Goal: Task Accomplishment & Management: Manage account settings

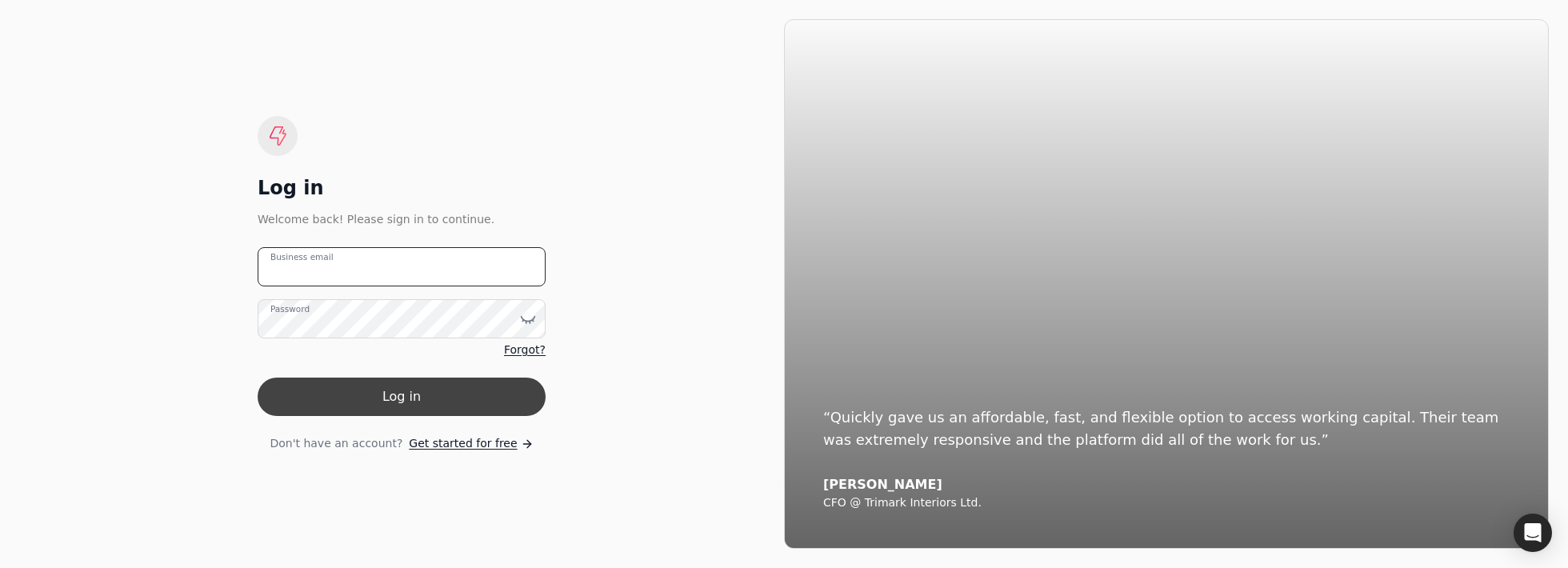
type email "[EMAIL_ADDRESS][DOMAIN_NAME]"
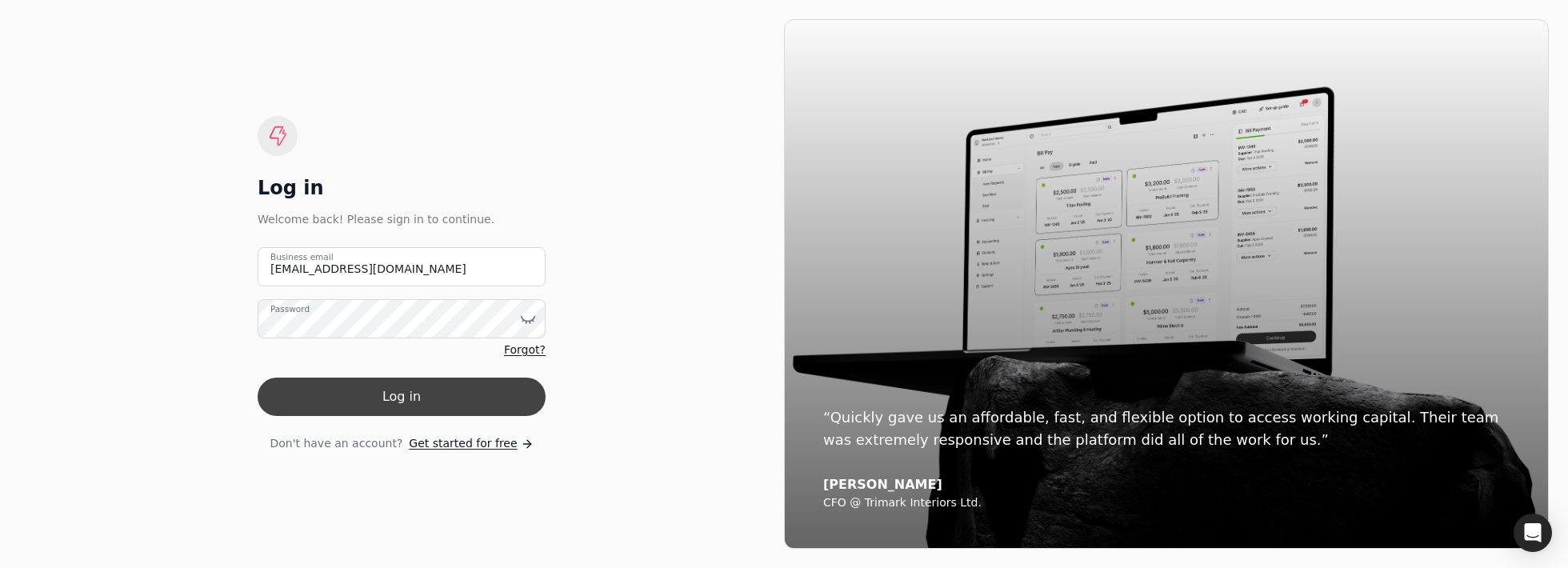
click at [346, 399] on button "Log in" at bounding box center [402, 397] width 288 height 39
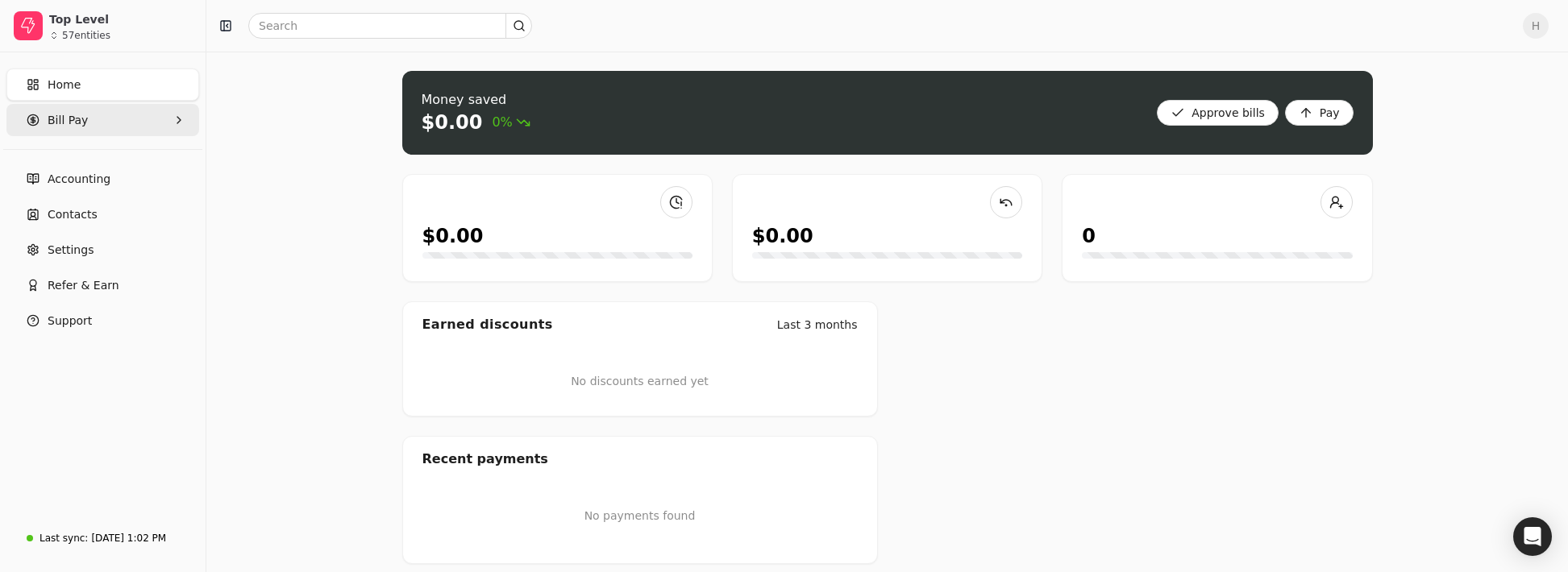
click at [95, 132] on Pay "Bill Pay" at bounding box center [103, 120] width 193 height 32
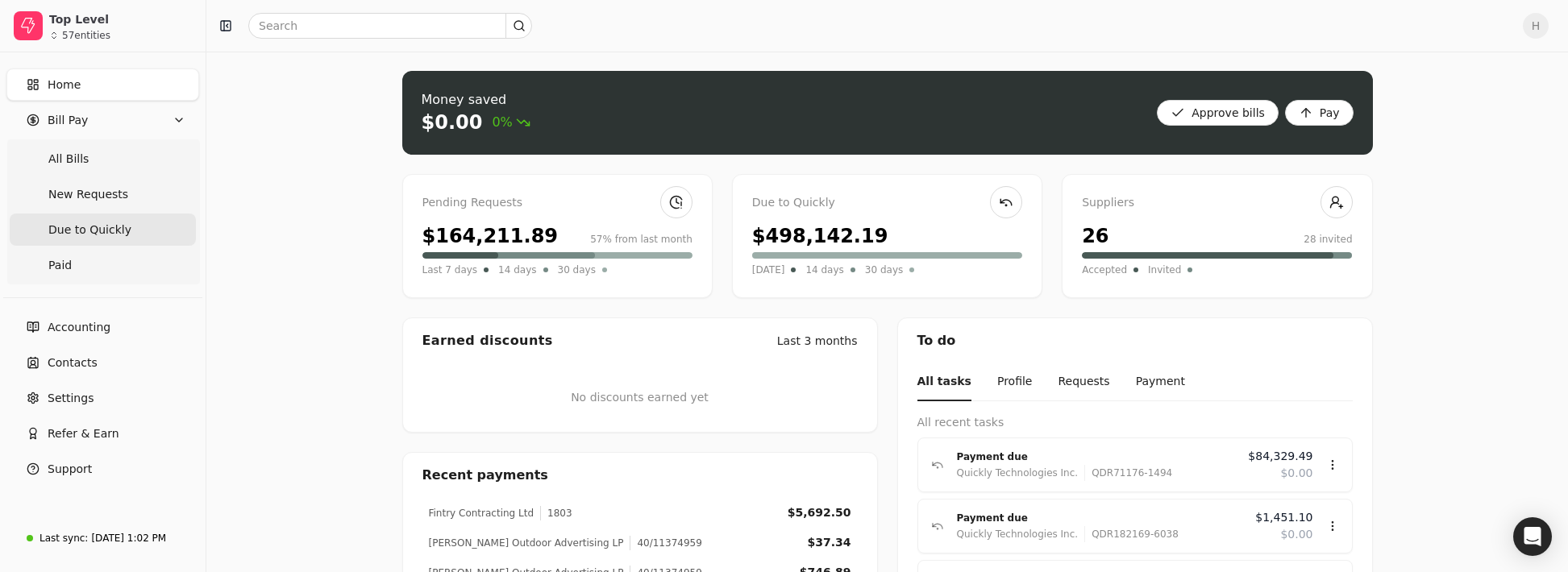
click at [95, 218] on Quickly "Due to Quickly" at bounding box center [102, 230] width 186 height 32
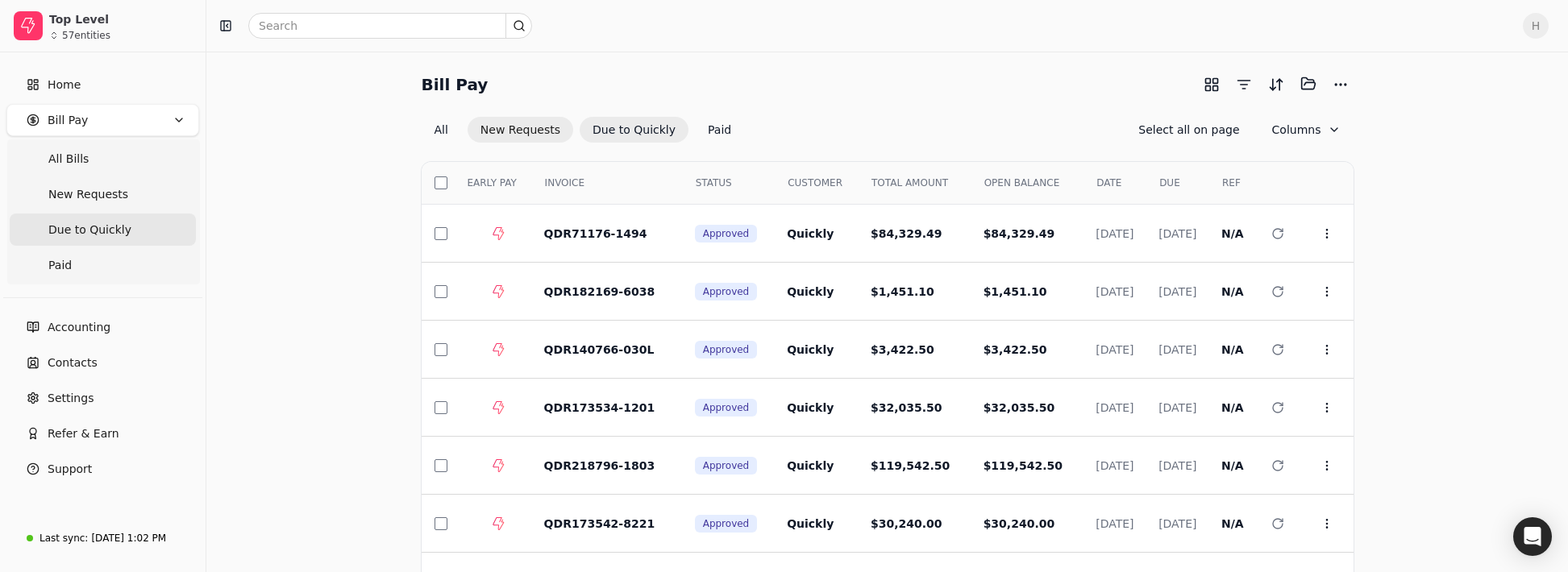
click at [486, 127] on button "New Requests" at bounding box center [521, 129] width 106 height 26
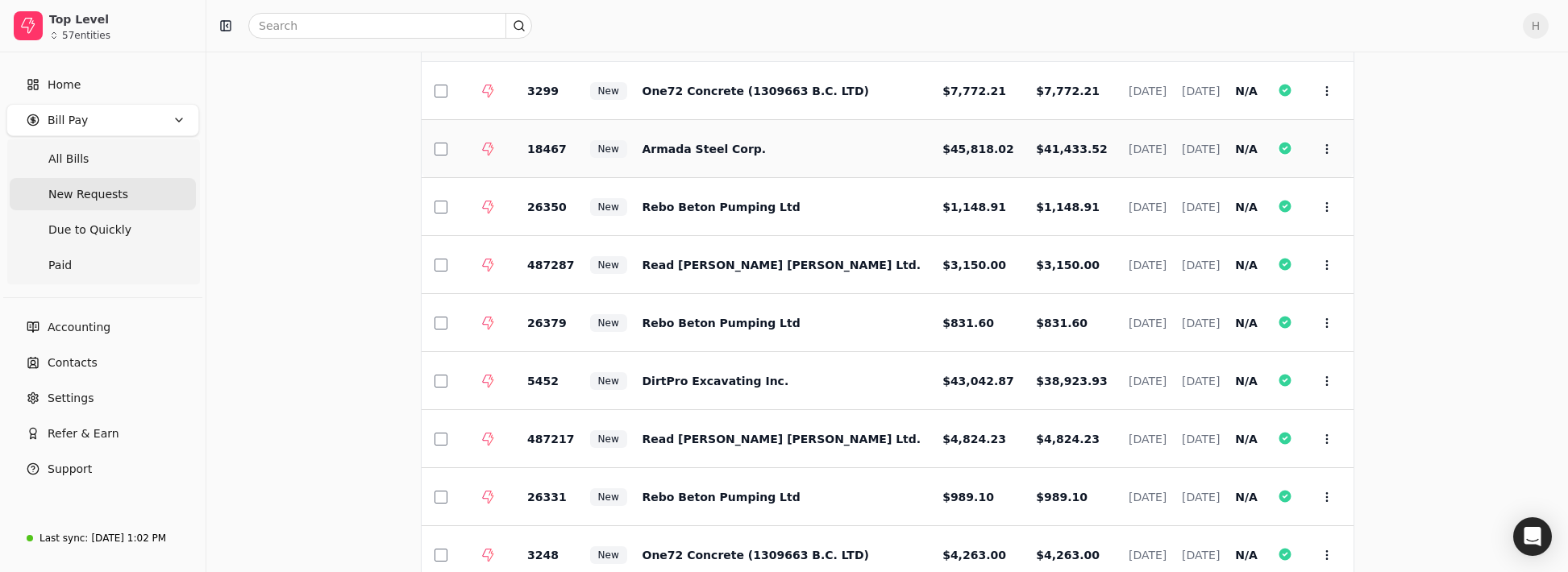
scroll to position [242, 0]
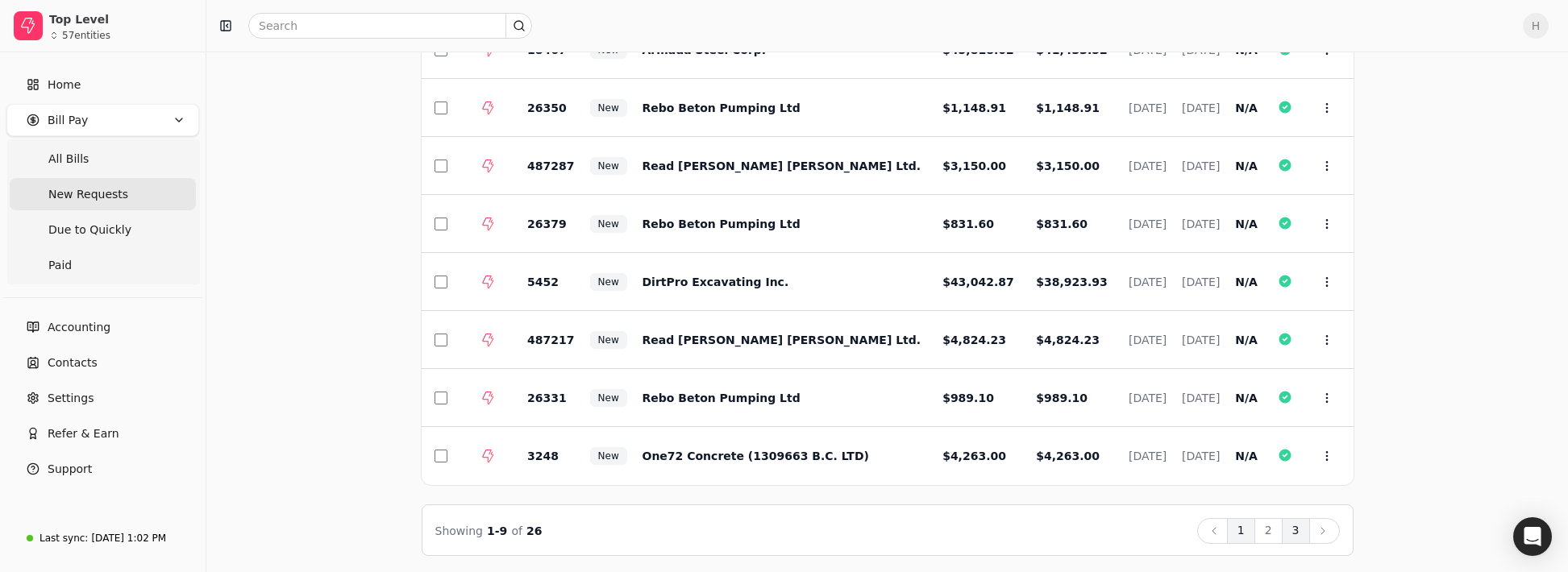
click at [1305, 530] on button "3" at bounding box center [1295, 531] width 28 height 26
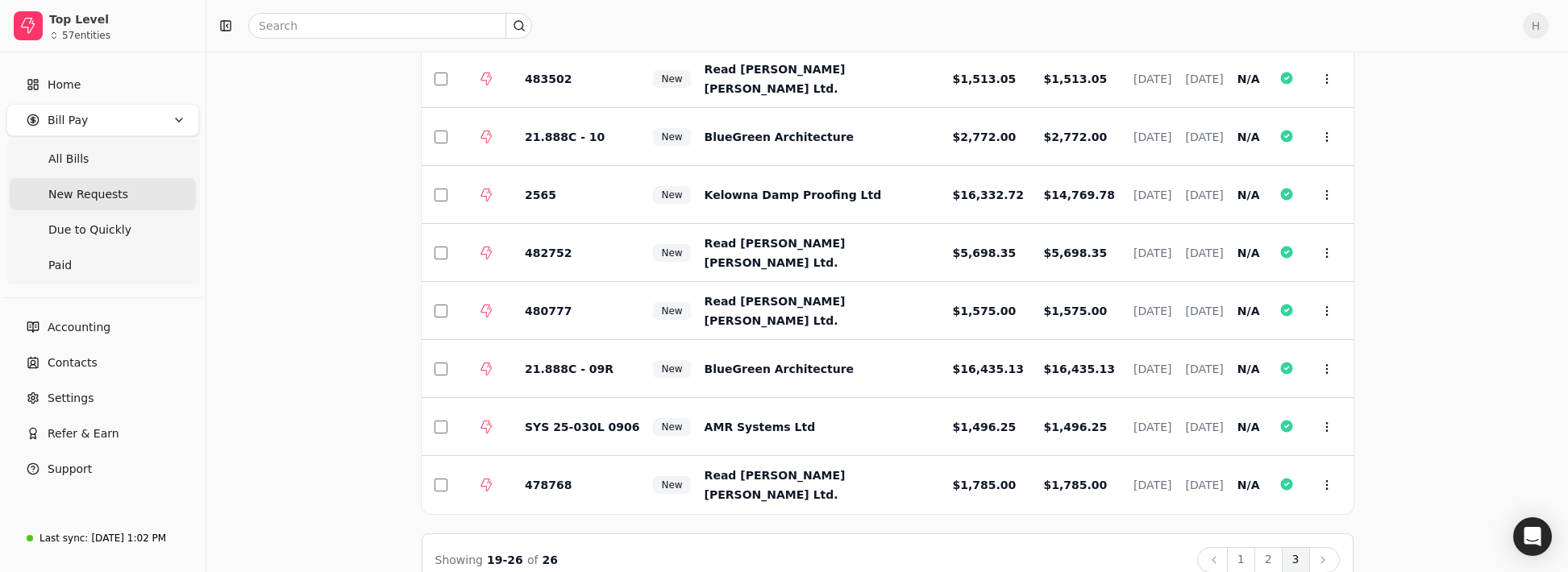
scroll to position [161, 0]
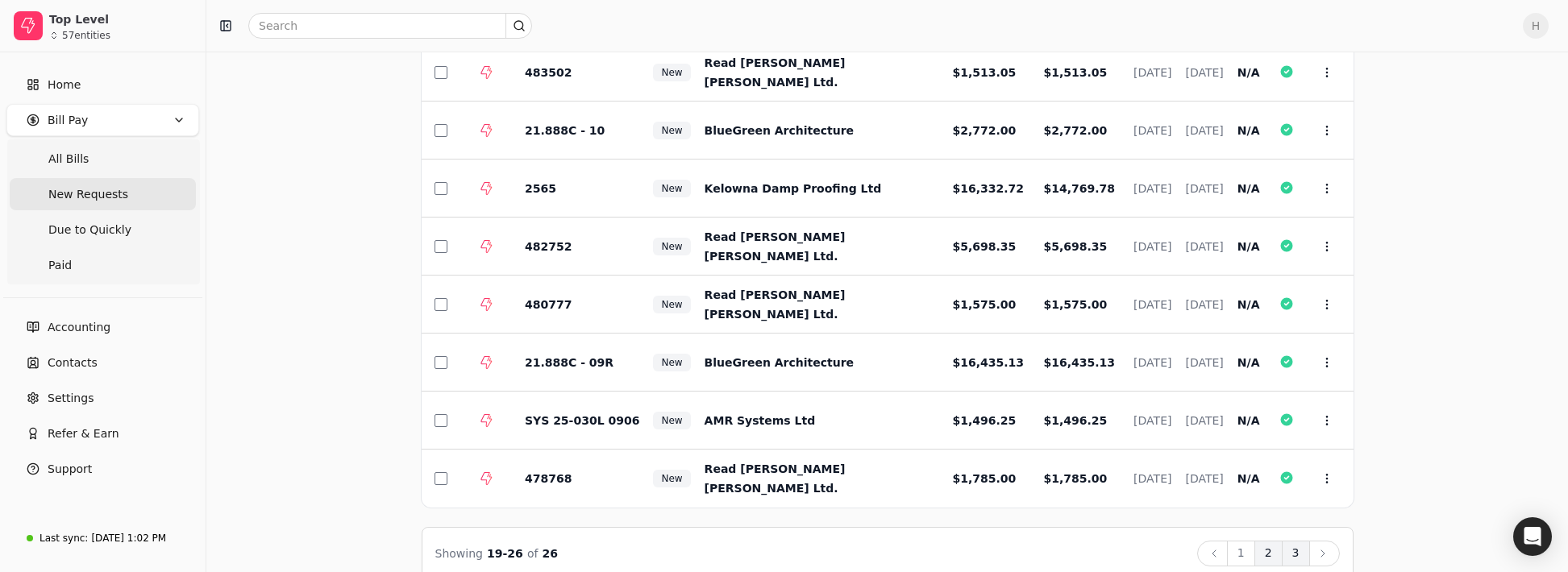
click at [1272, 552] on button "2" at bounding box center [1268, 554] width 28 height 26
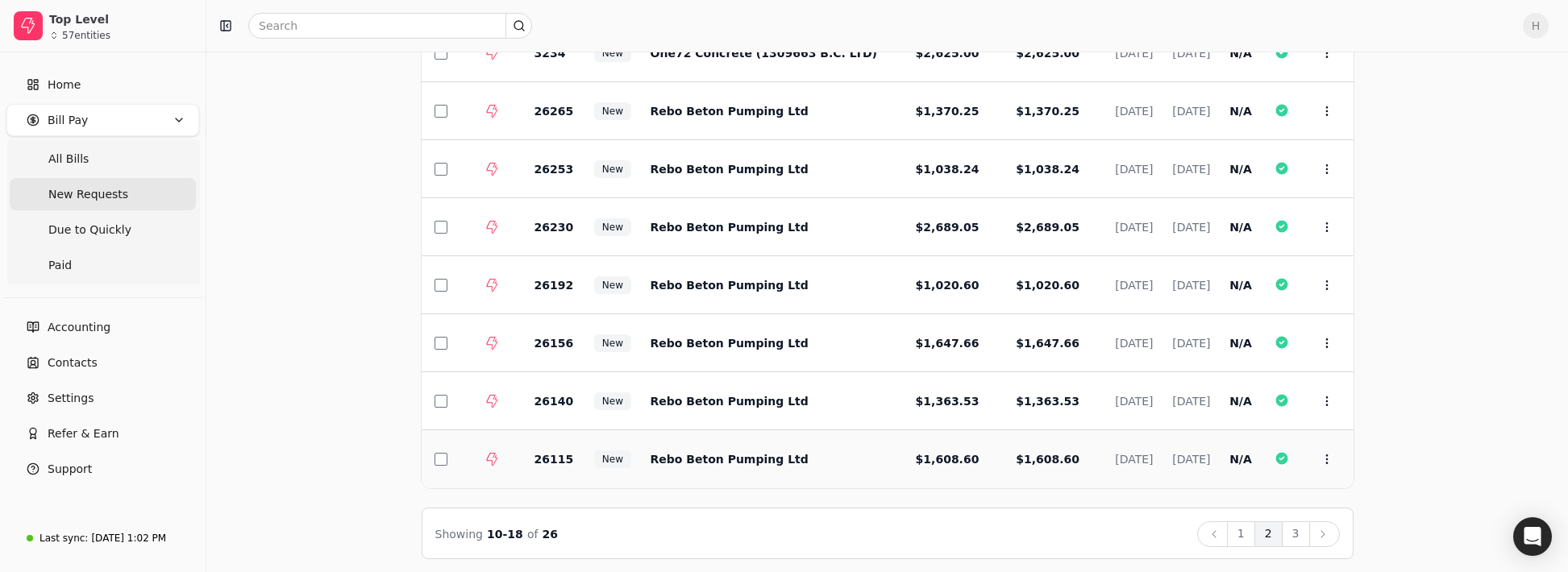
scroll to position [244, 0]
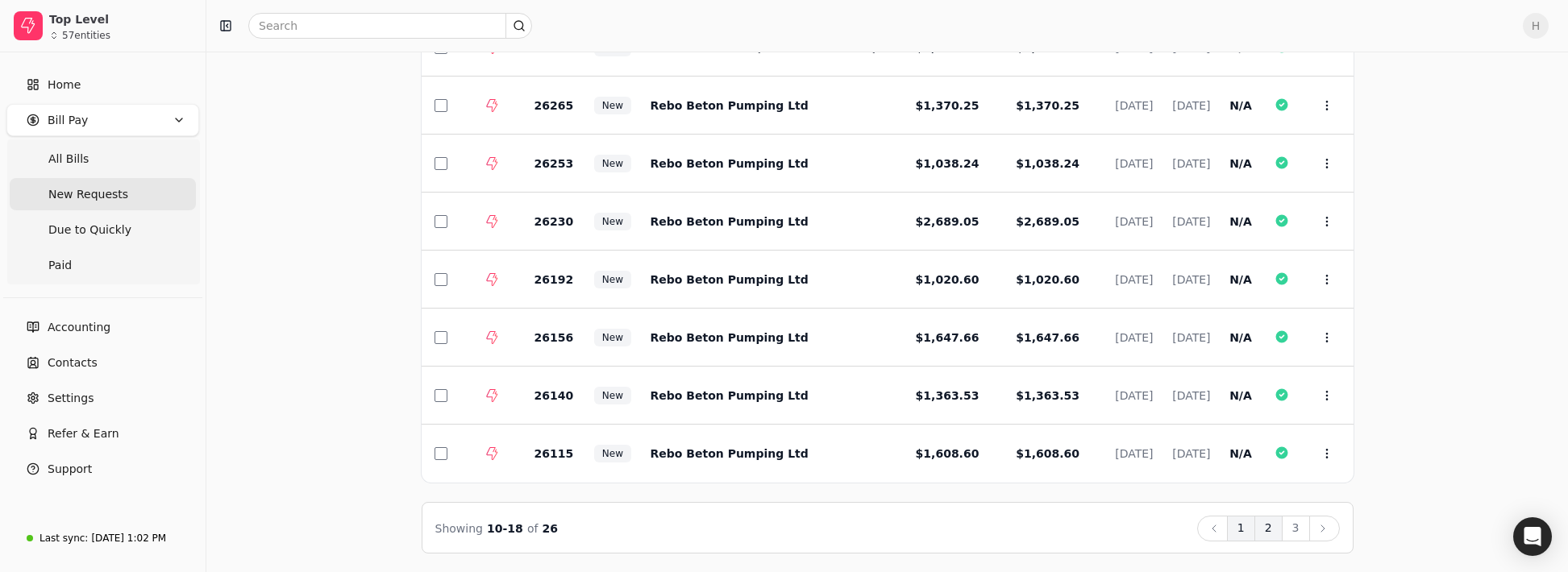
click at [1245, 525] on button "1" at bounding box center [1241, 528] width 28 height 26
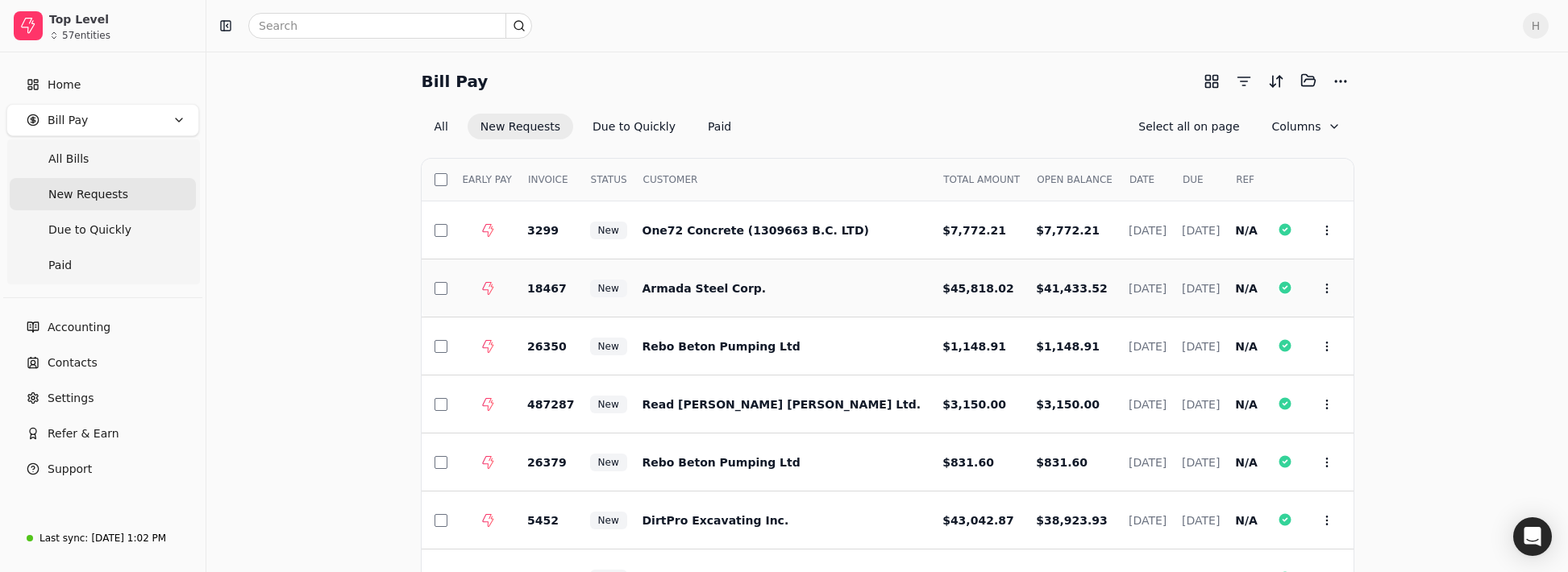
scroll to position [2, 0]
click at [637, 125] on button "Due to Quickly" at bounding box center [635, 127] width 109 height 26
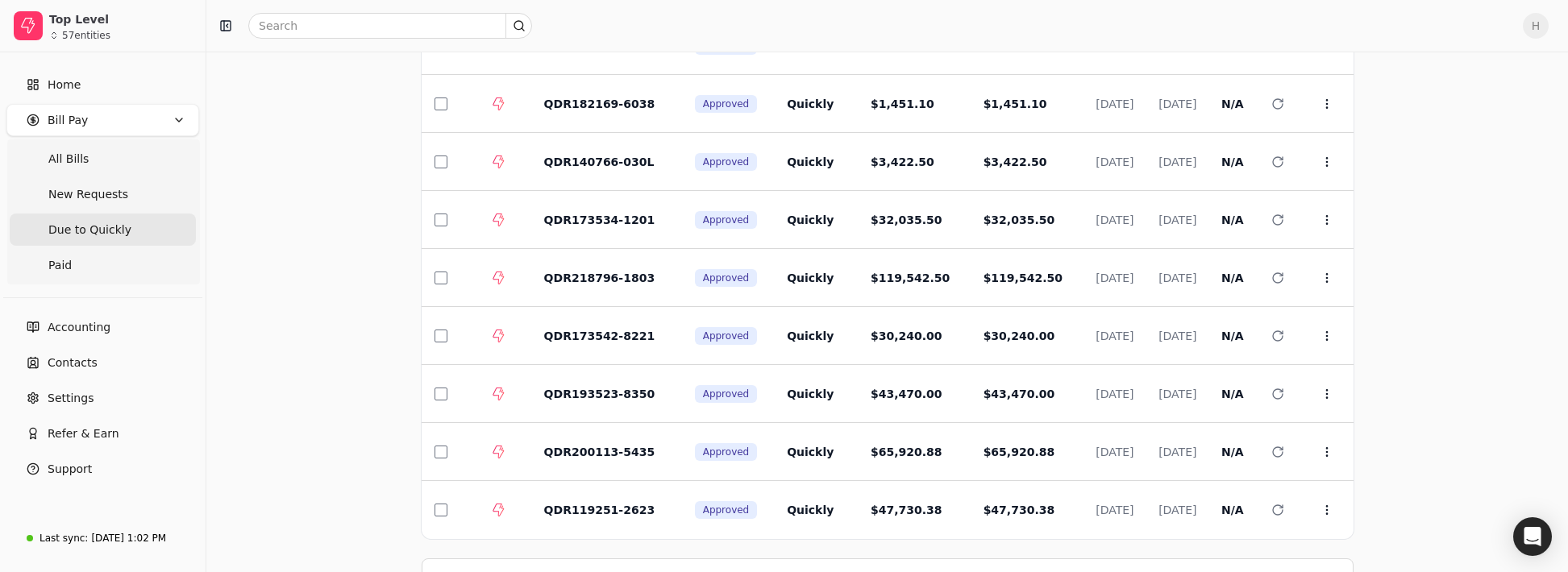
scroll to position [244, 0]
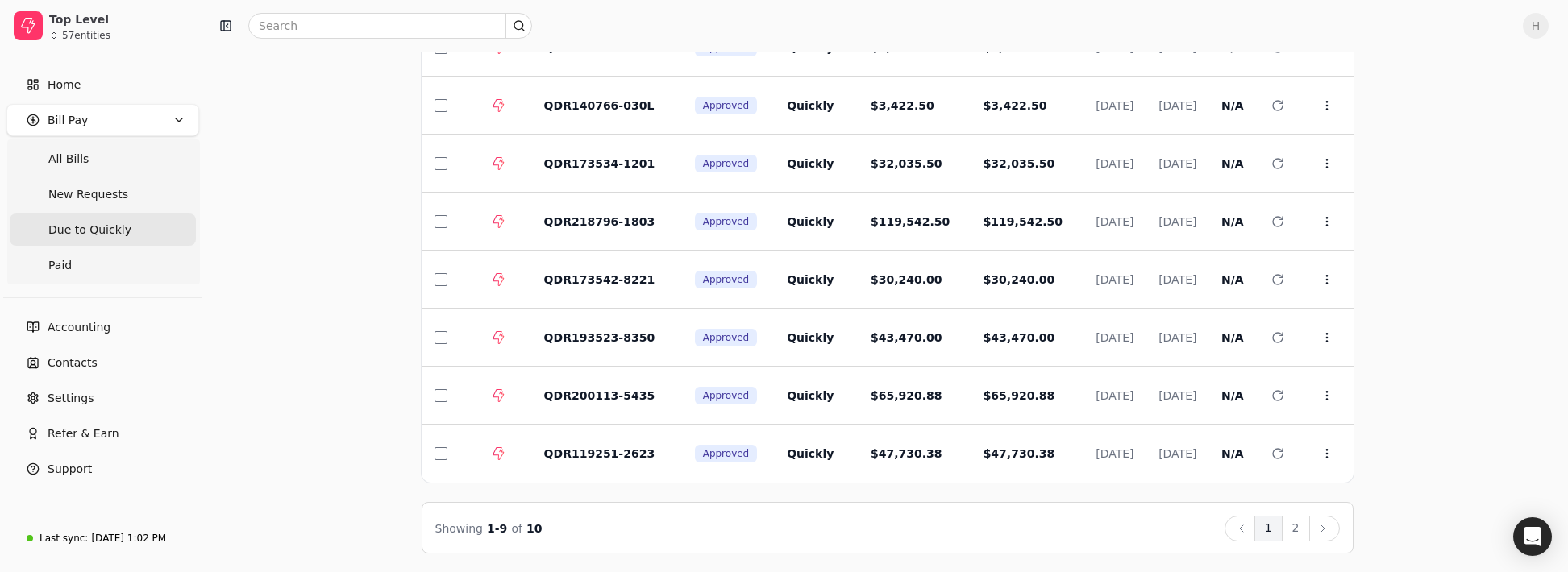
click at [1295, 518] on button "2" at bounding box center [1295, 528] width 28 height 26
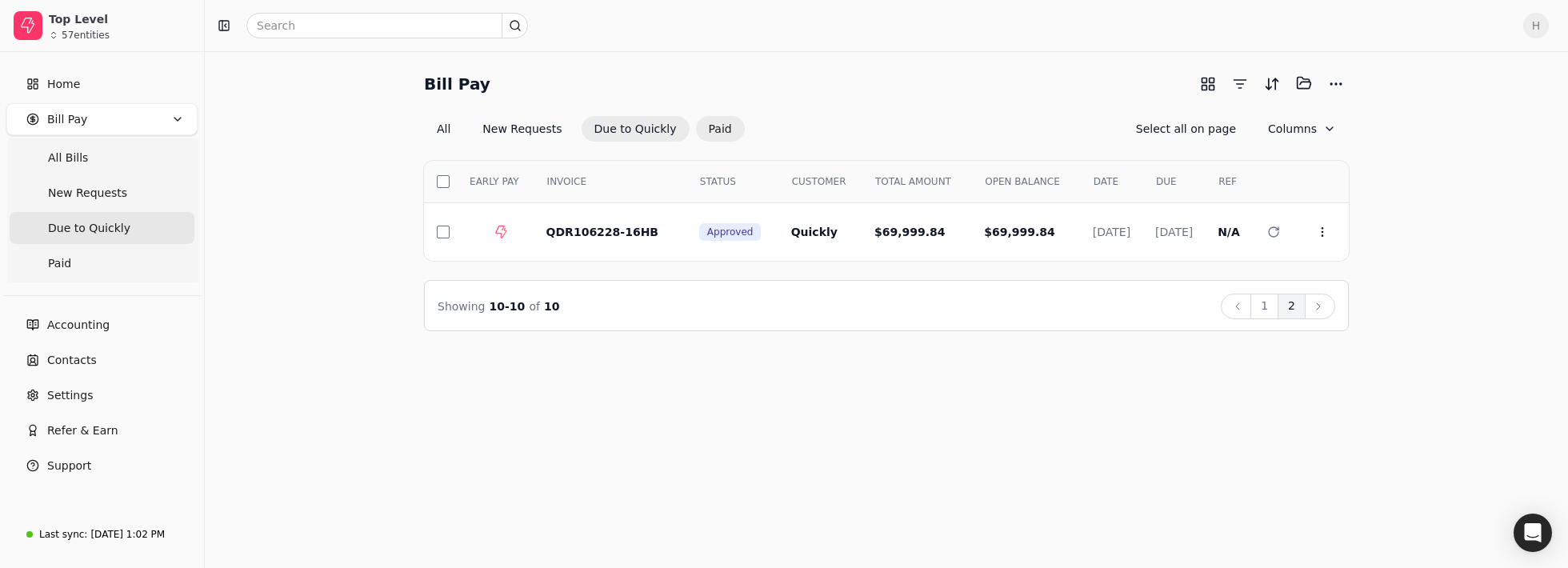
click at [696, 124] on button "Paid" at bounding box center [720, 128] width 49 height 26
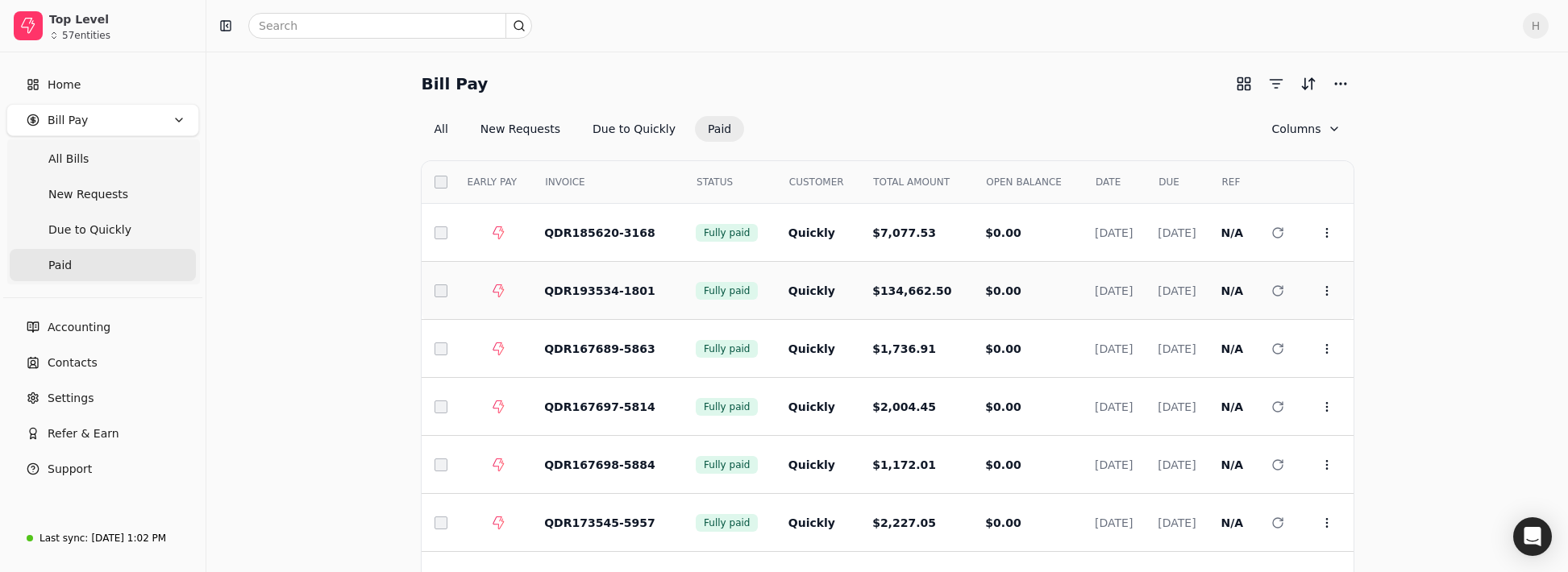
click at [557, 293] on span "QDR193534-1801" at bounding box center [600, 290] width 111 height 13
click at [87, 197] on span "New Requests" at bounding box center [89, 194] width 80 height 17
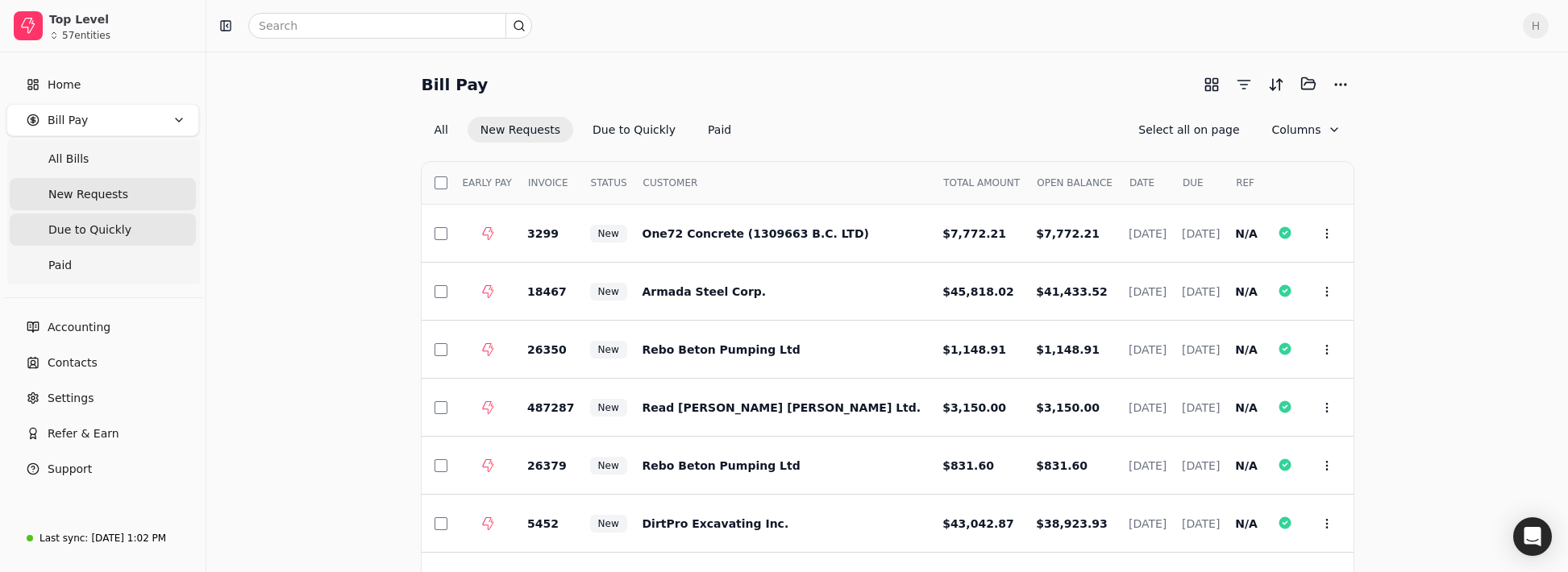
click at [83, 232] on span "Due to Quickly" at bounding box center [90, 230] width 83 height 17
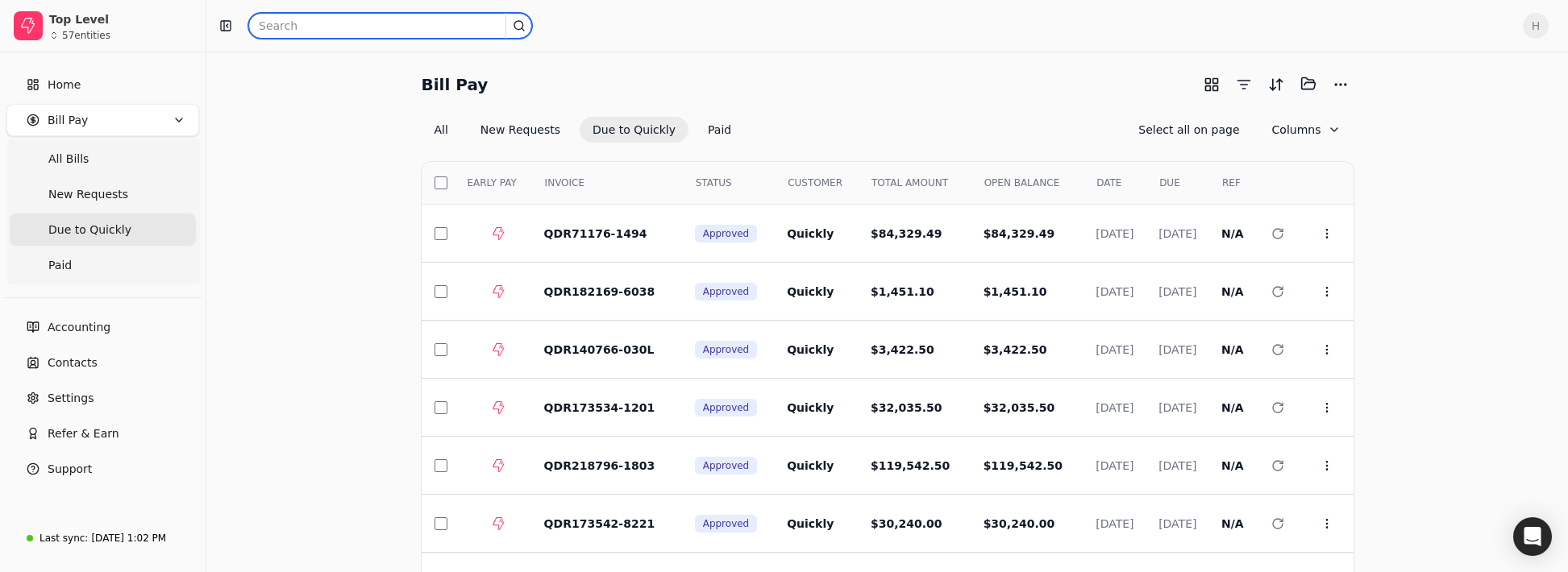
click at [312, 25] on input "text" at bounding box center [390, 25] width 284 height 26
type input "fintry"
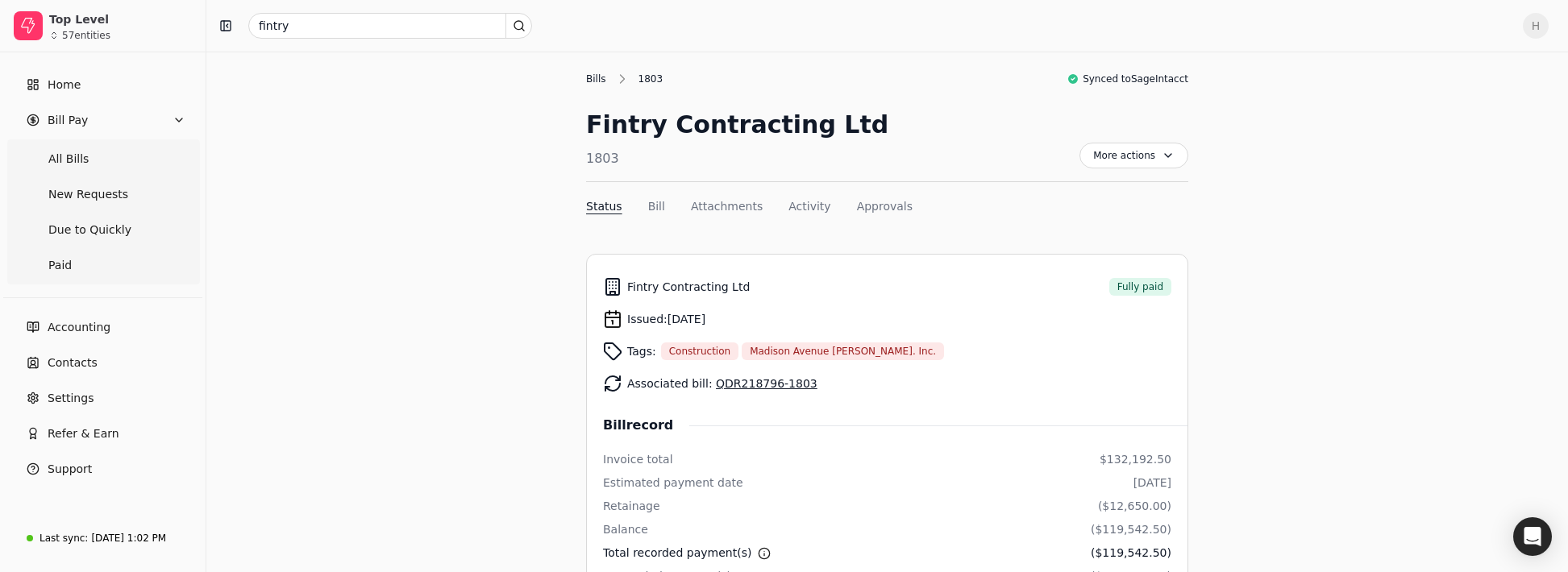
click at [602, 78] on div "Bills" at bounding box center [600, 79] width 28 height 15
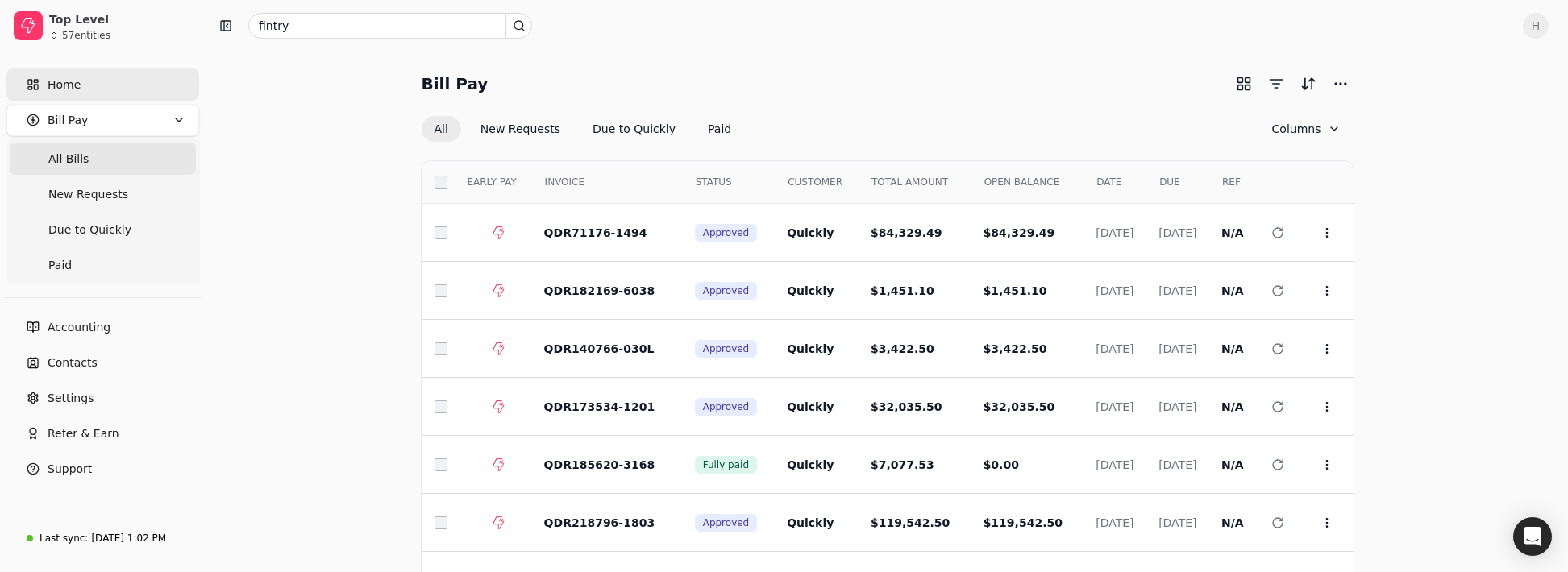
click at [96, 84] on link "Home" at bounding box center [103, 84] width 193 height 32
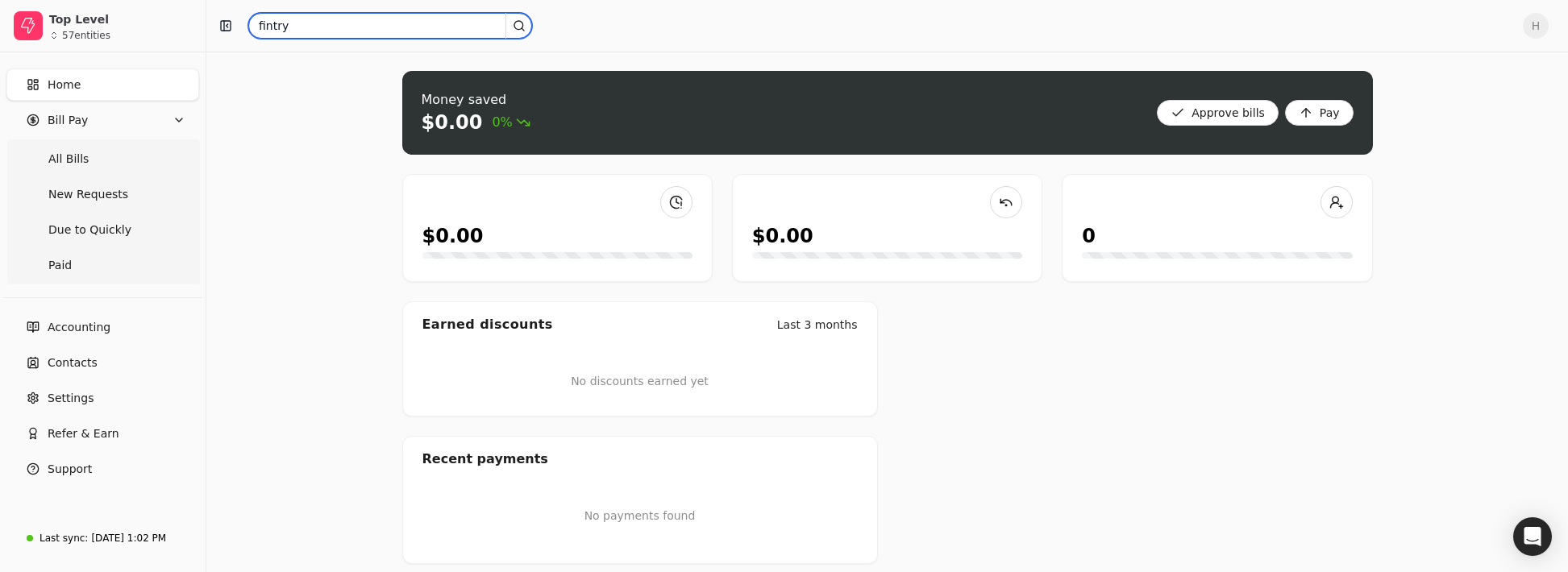
click at [311, 34] on input "fintry" at bounding box center [390, 25] width 284 height 26
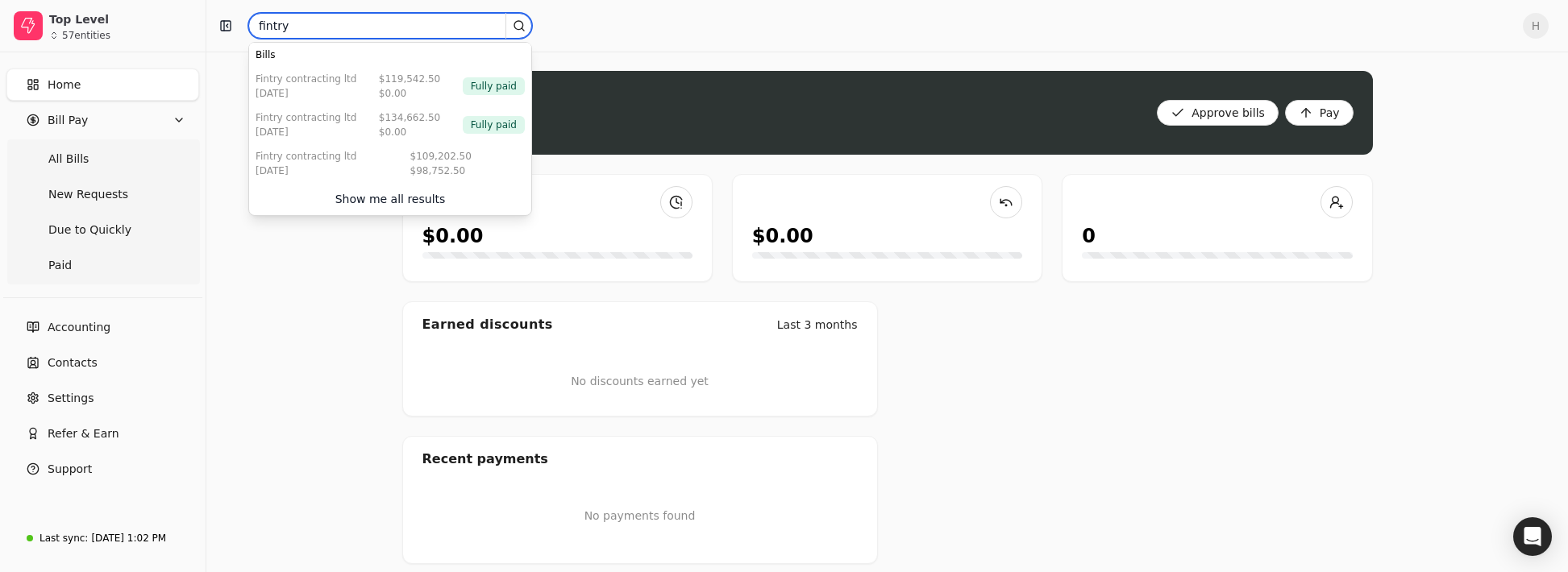
click at [311, 34] on input "fintry" at bounding box center [390, 25] width 284 height 26
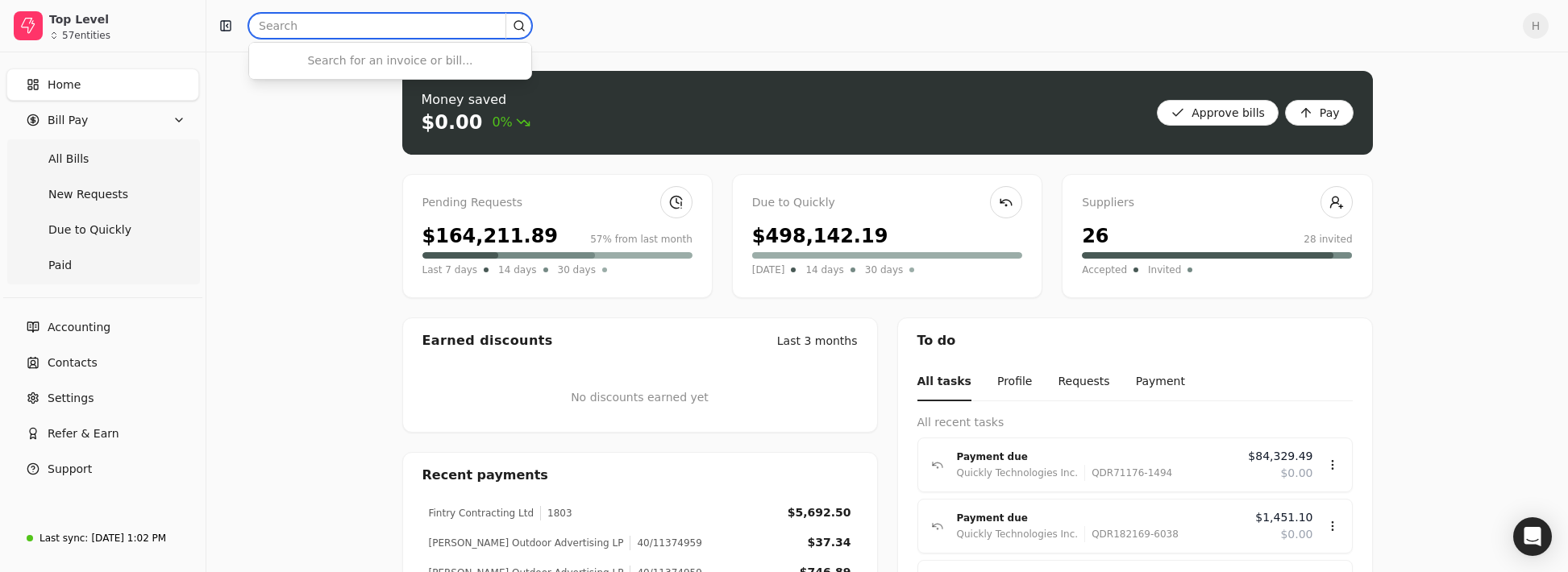
click at [311, 34] on input "text" at bounding box center [390, 25] width 284 height 26
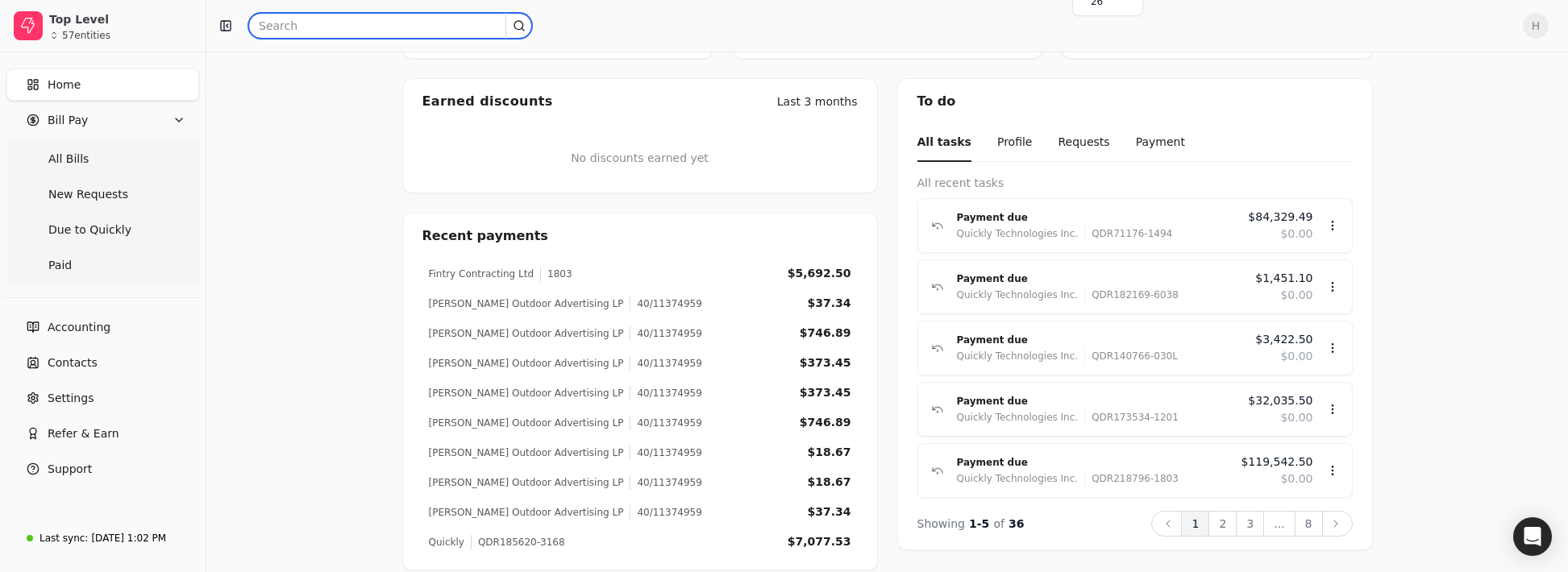
scroll to position [257, 0]
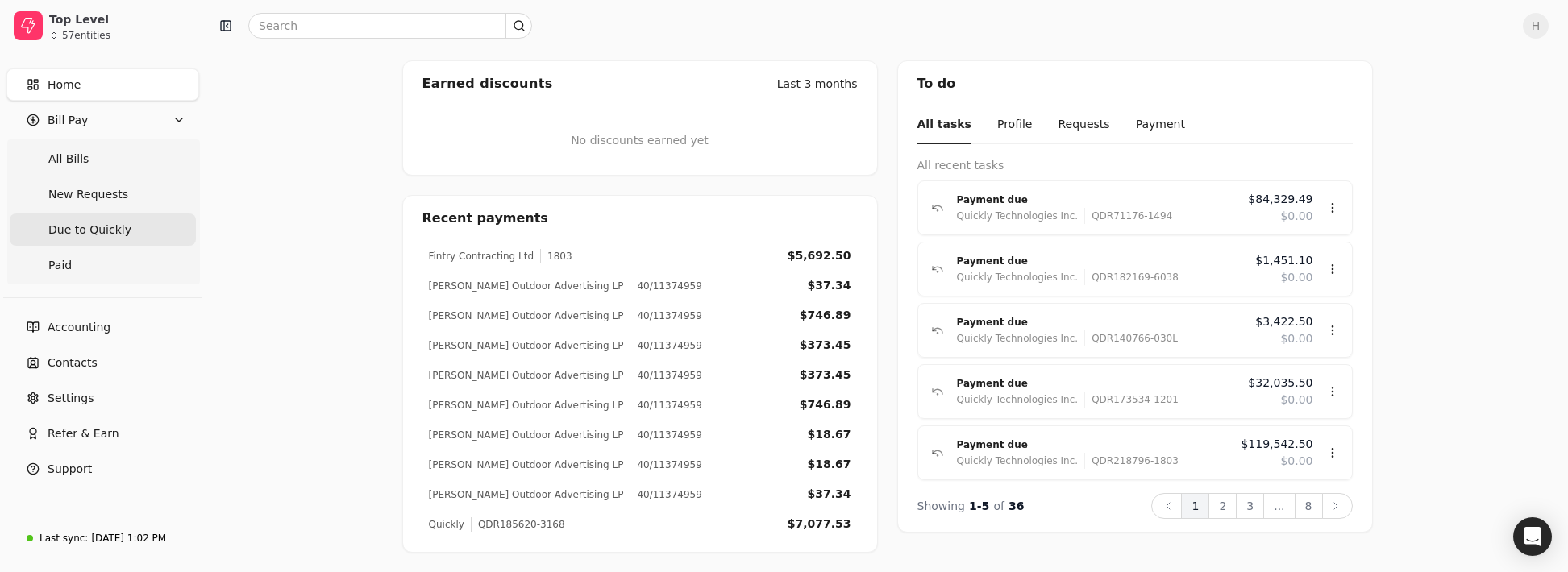
click at [73, 237] on span "Due to Quickly" at bounding box center [90, 230] width 83 height 17
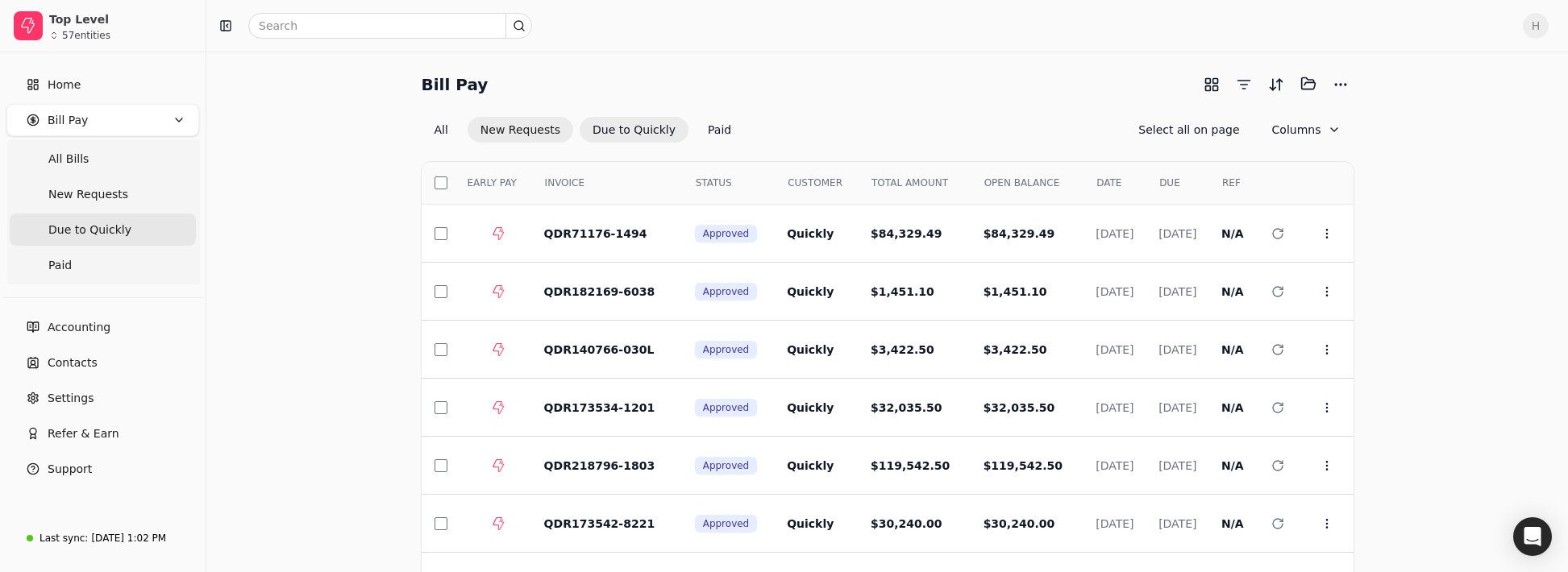
click at [512, 137] on button "New Requests" at bounding box center [521, 129] width 106 height 26
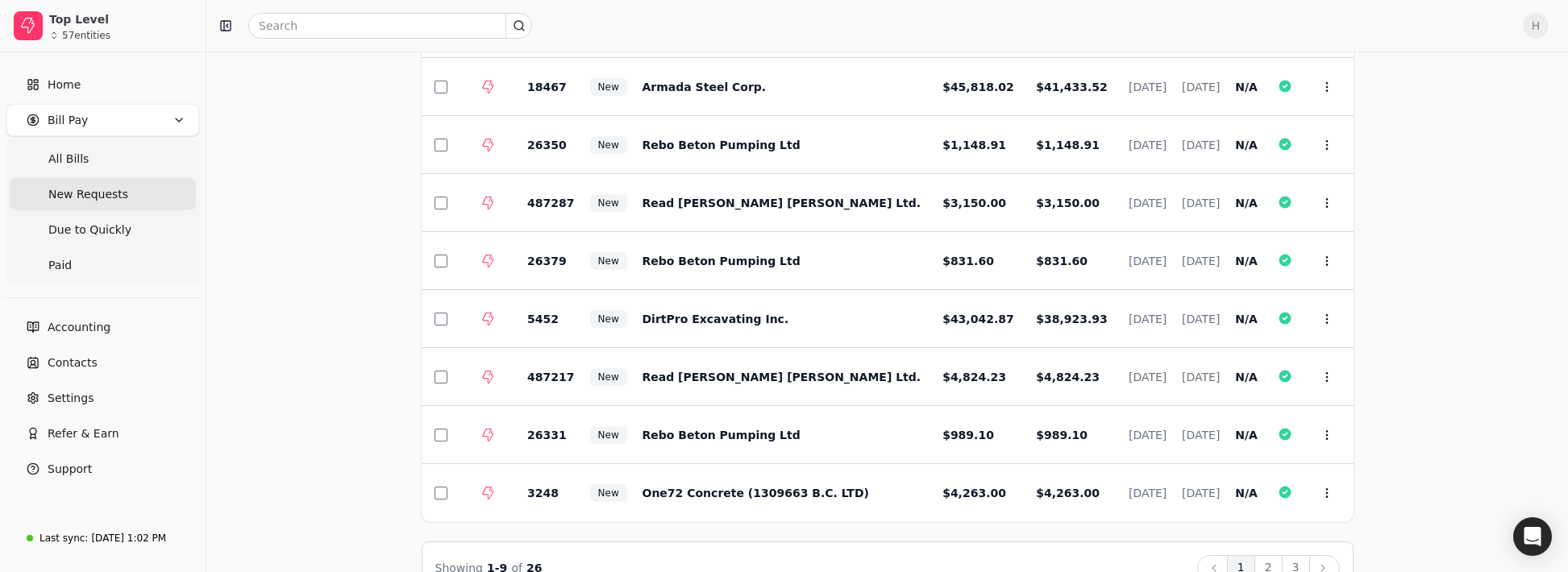
scroll to position [244, 0]
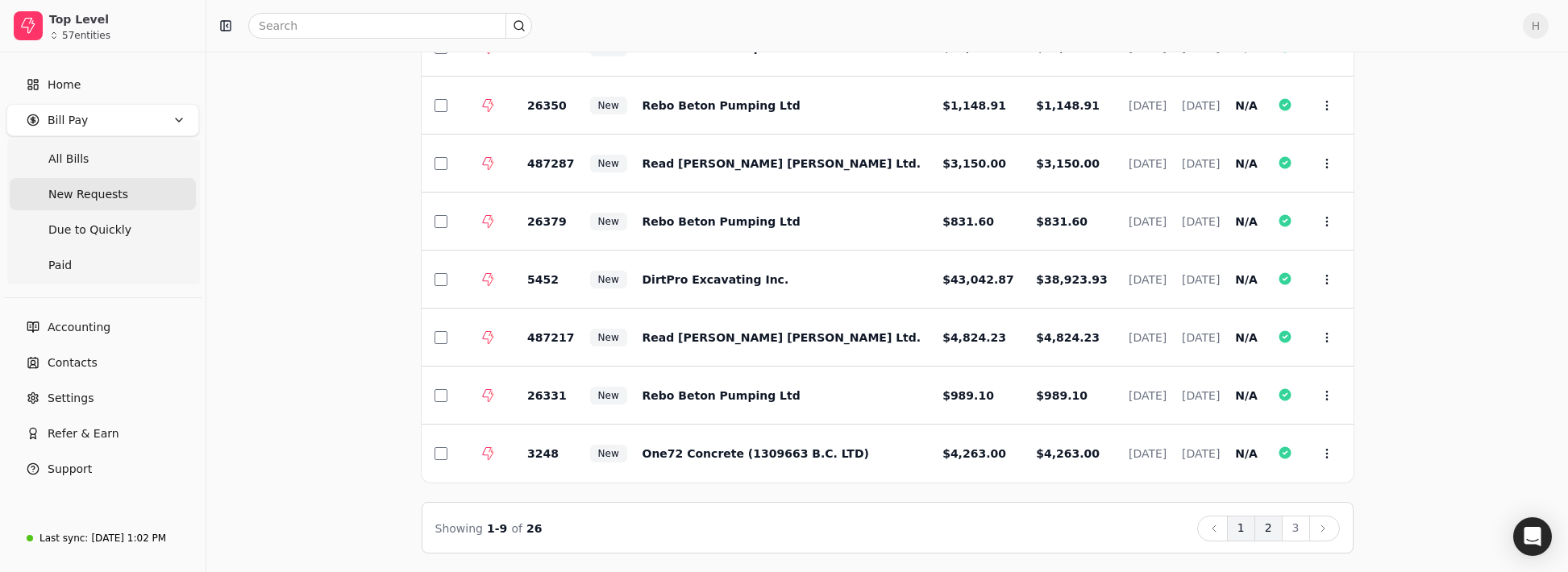
click at [1272, 519] on button "2" at bounding box center [1268, 528] width 28 height 26
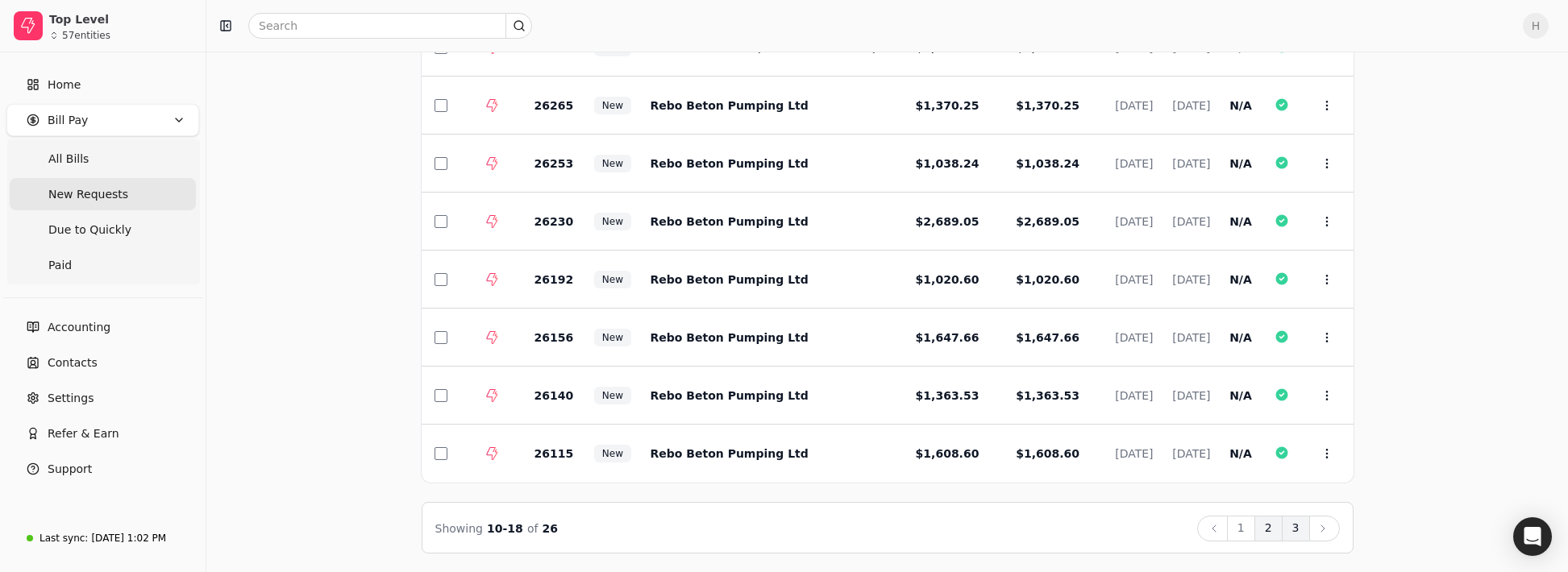
click at [1295, 528] on button "3" at bounding box center [1295, 528] width 28 height 26
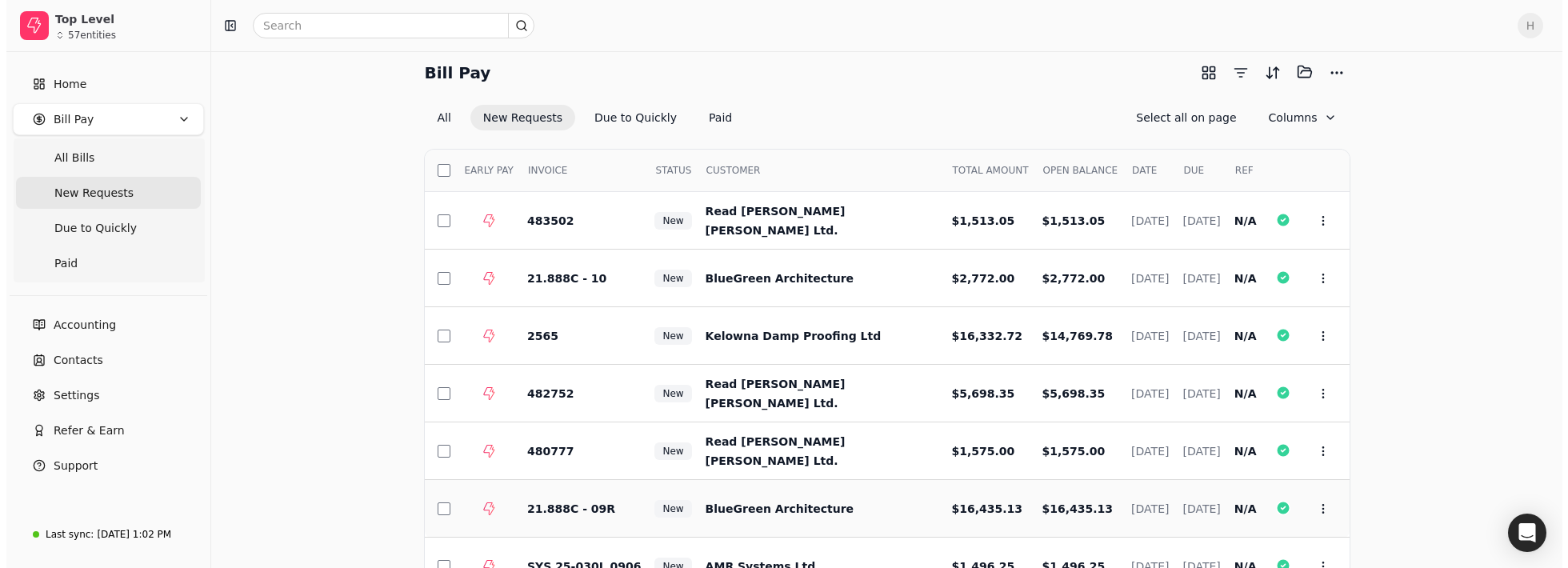
scroll to position [0, 0]
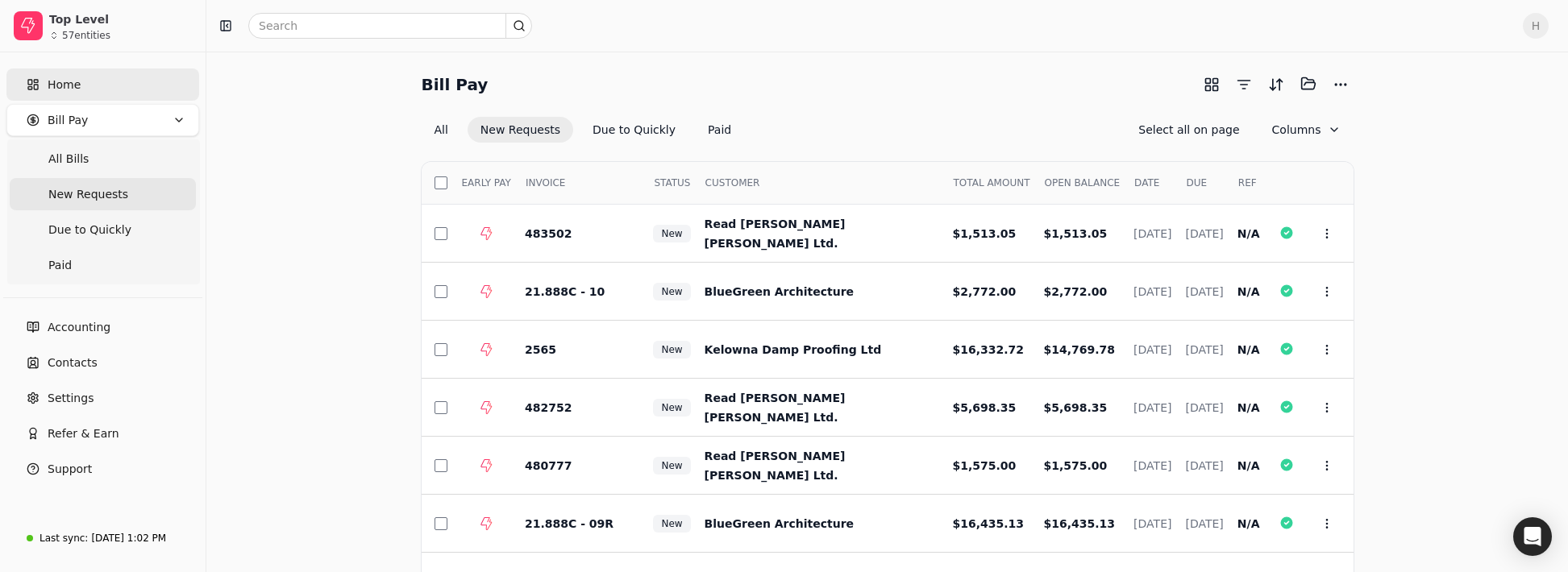
click at [74, 91] on span "Home" at bounding box center [64, 85] width 33 height 17
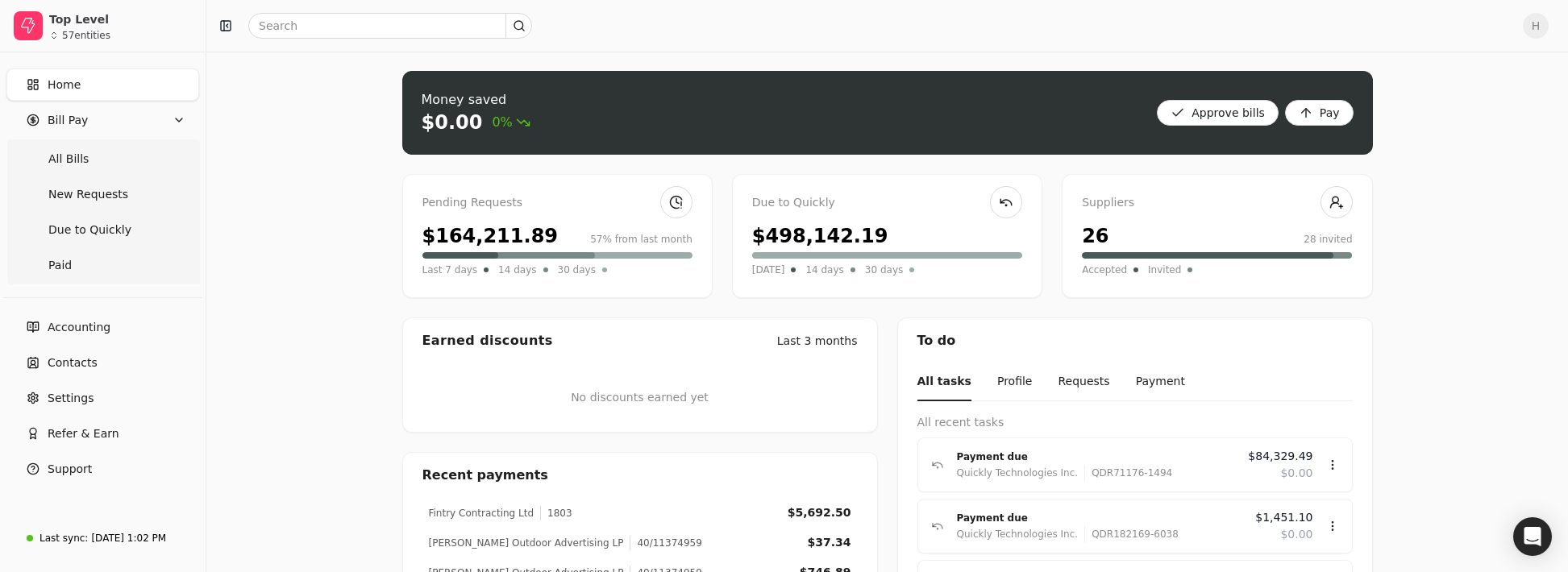
click at [1549, 24] on span "H" at bounding box center [1536, 25] width 26 height 26
click at [1483, 115] on link "Sign Out" at bounding box center [1471, 121] width 174 height 26
